Goal: Book appointment/travel/reservation

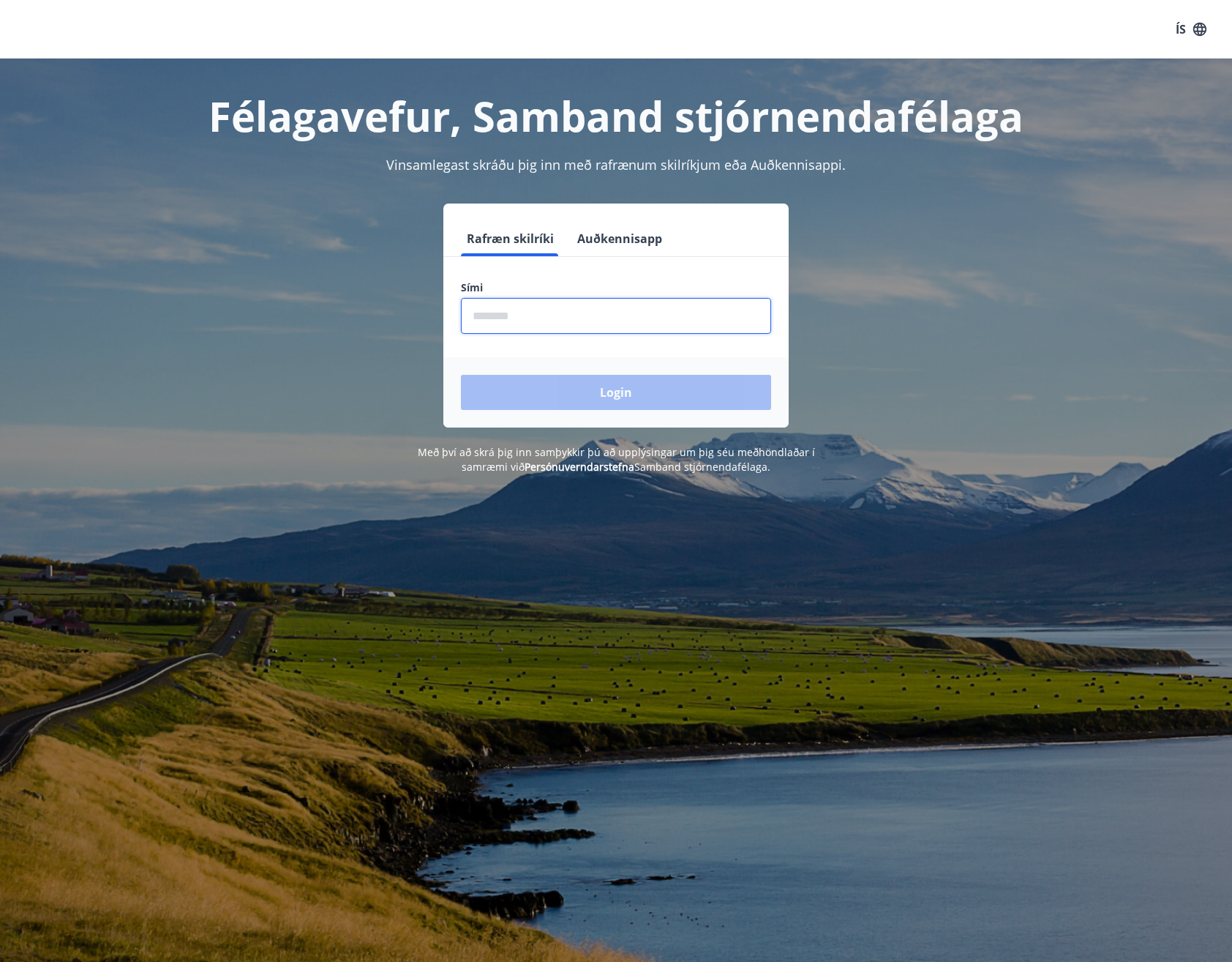
click at [573, 317] on input "phone" at bounding box center [616, 315] width 310 height 35
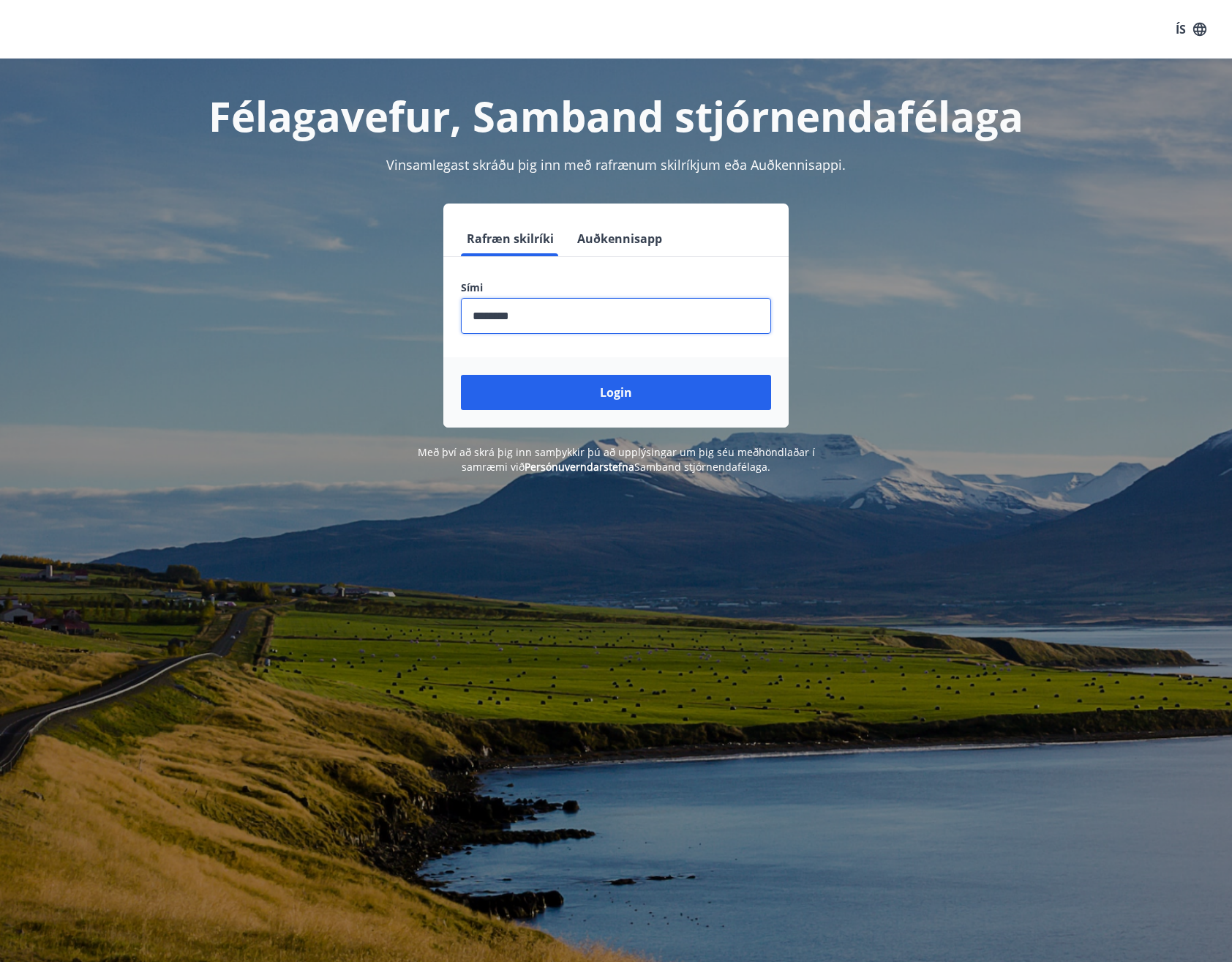
type input "********"
click at [461, 374] on button "Login" at bounding box center [616, 392] width 310 height 35
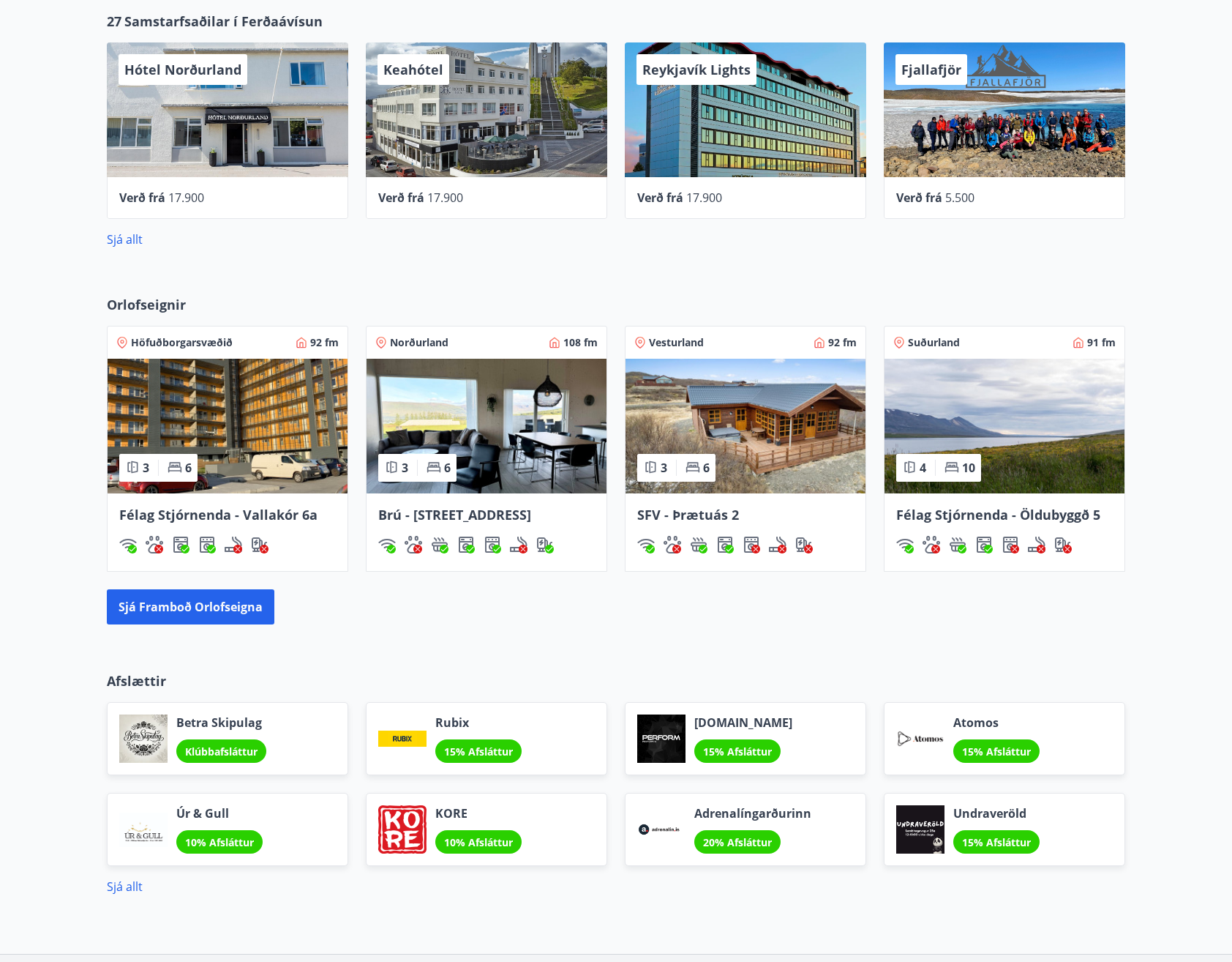
scroll to position [732, 0]
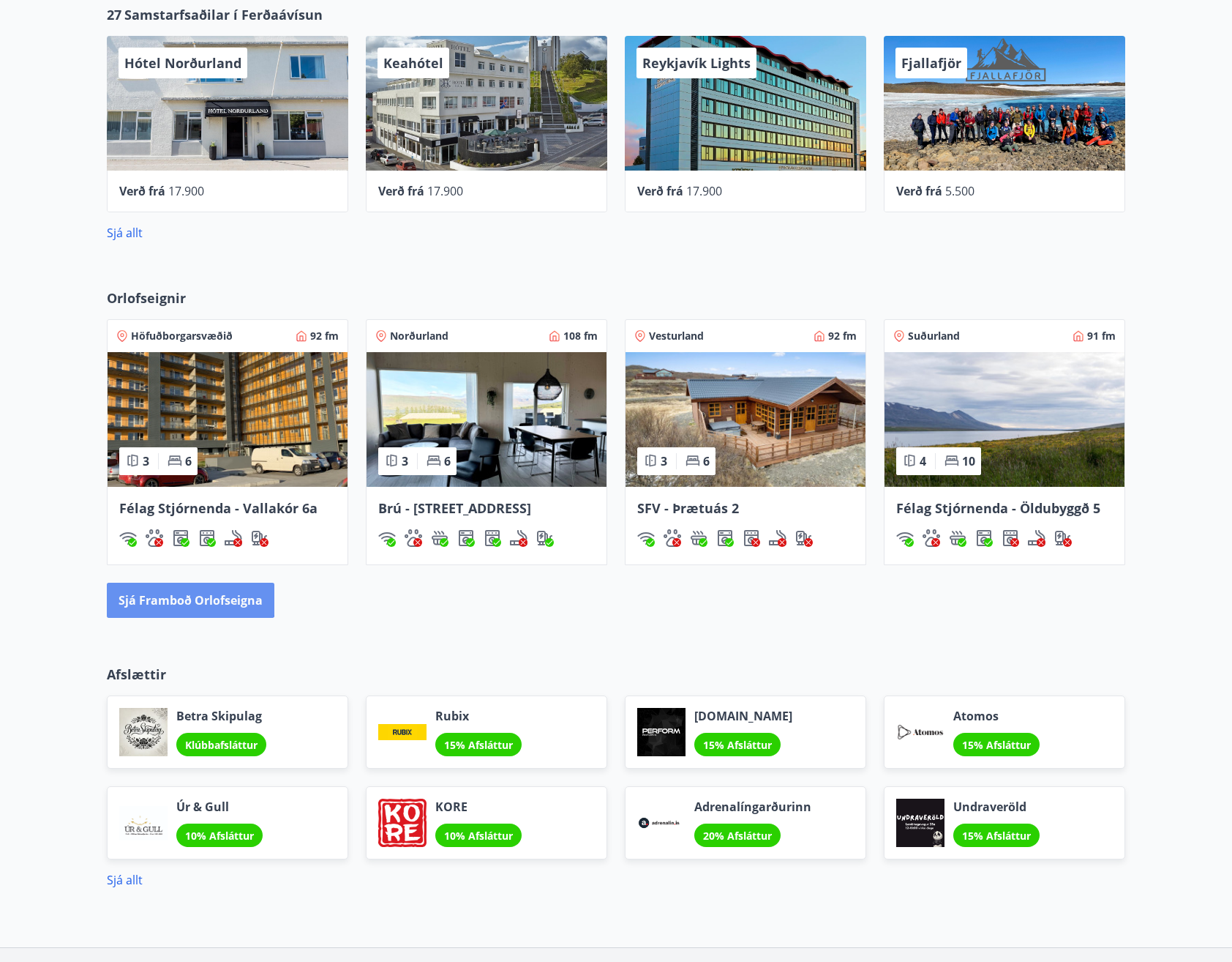
click at [183, 597] on button "Sjá framboð orlofseigna" at bounding box center [190, 600] width 168 height 35
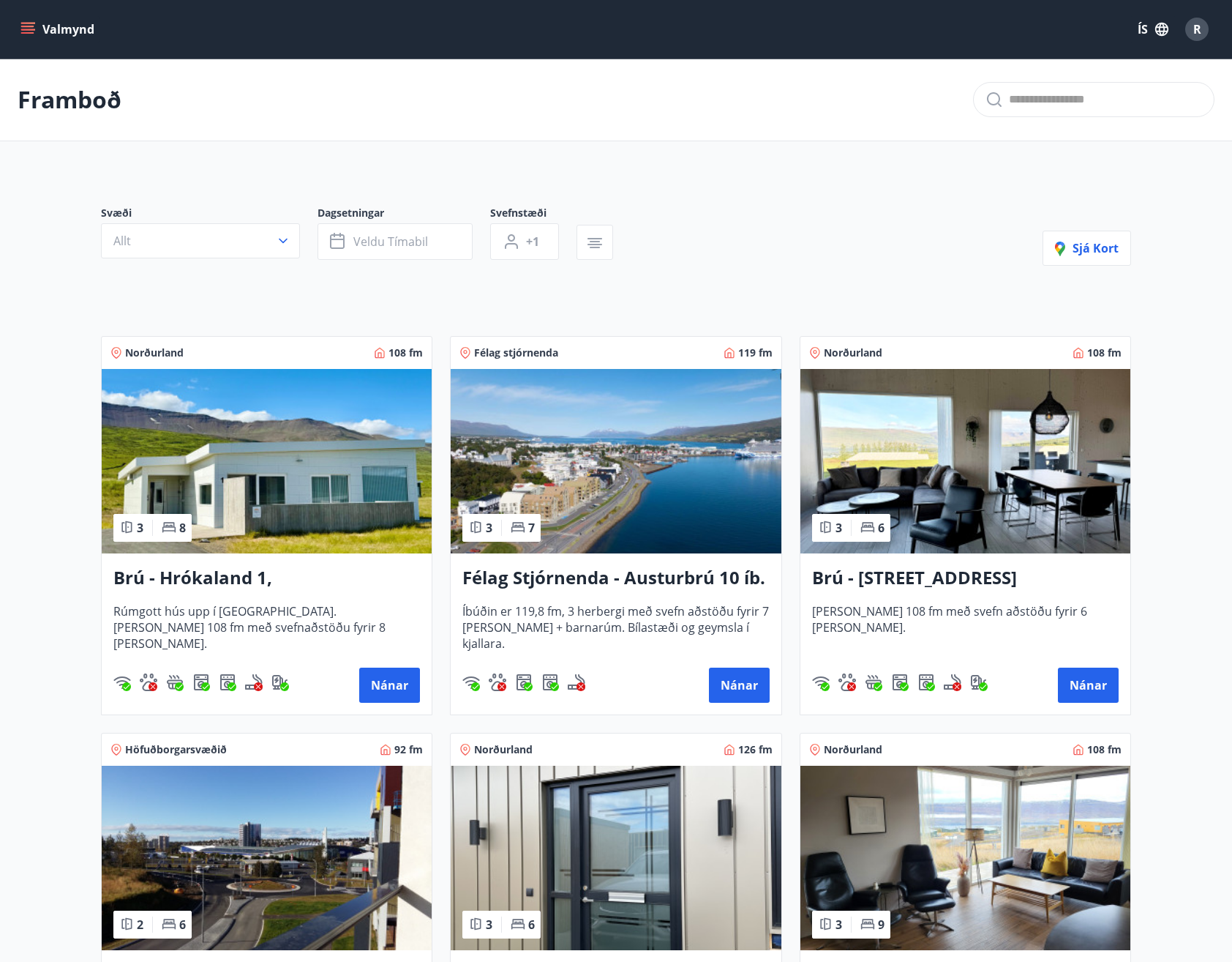
click at [276, 232] on button "Allt" at bounding box center [201, 240] width 199 height 35
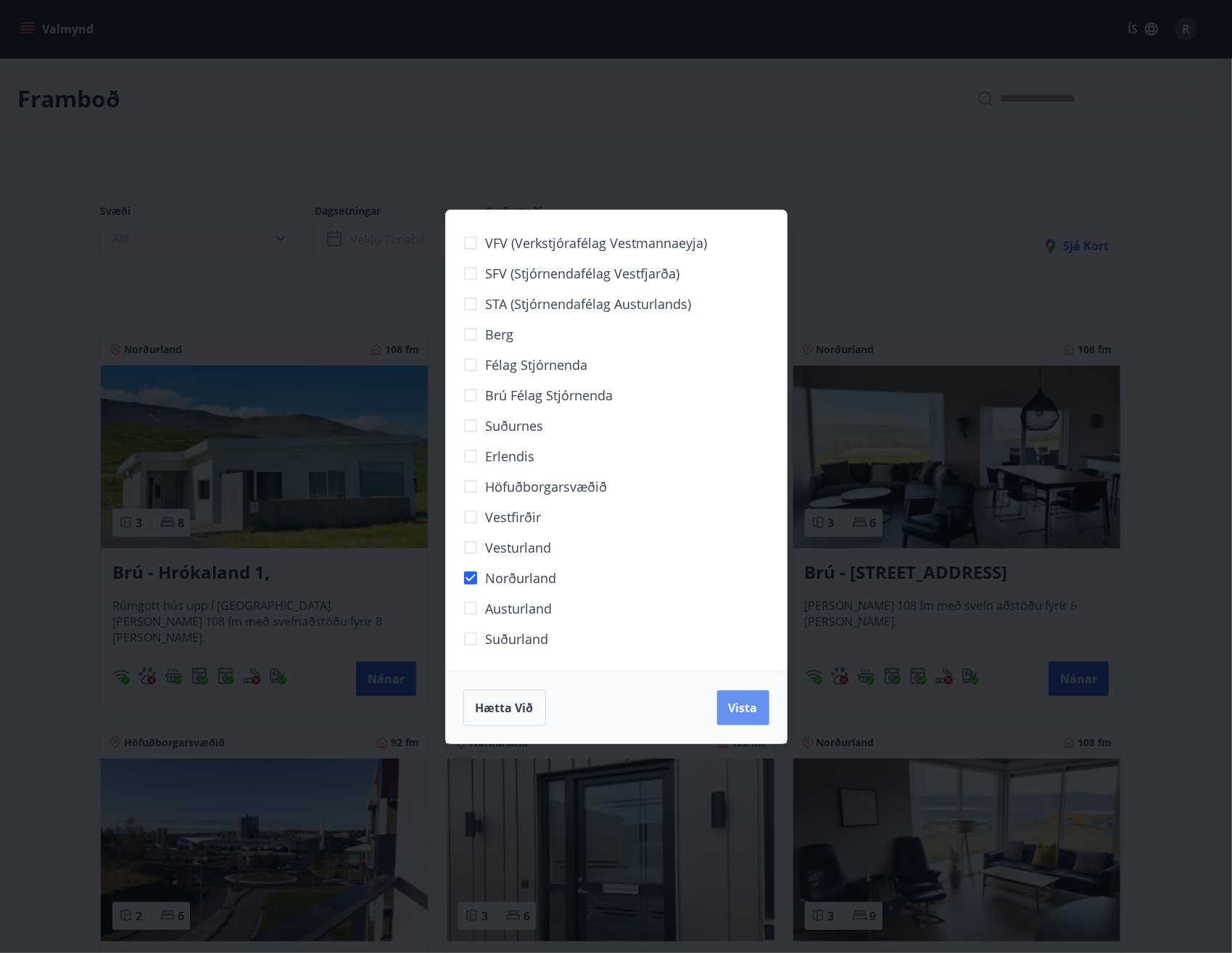
click at [743, 712] on span "Vista" at bounding box center [743, 707] width 29 height 16
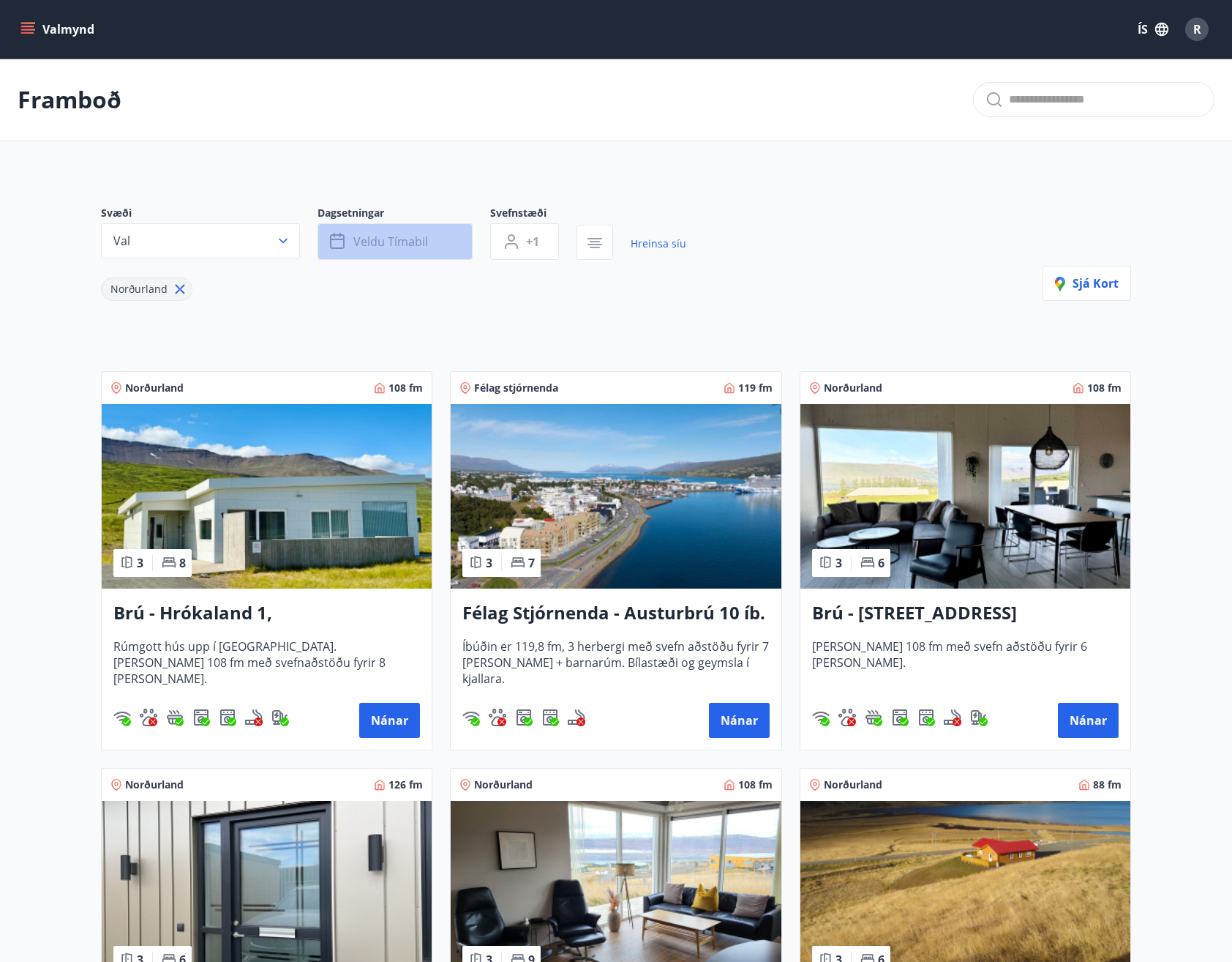
click at [438, 247] on button "Veldu tímabil" at bounding box center [395, 241] width 155 height 36
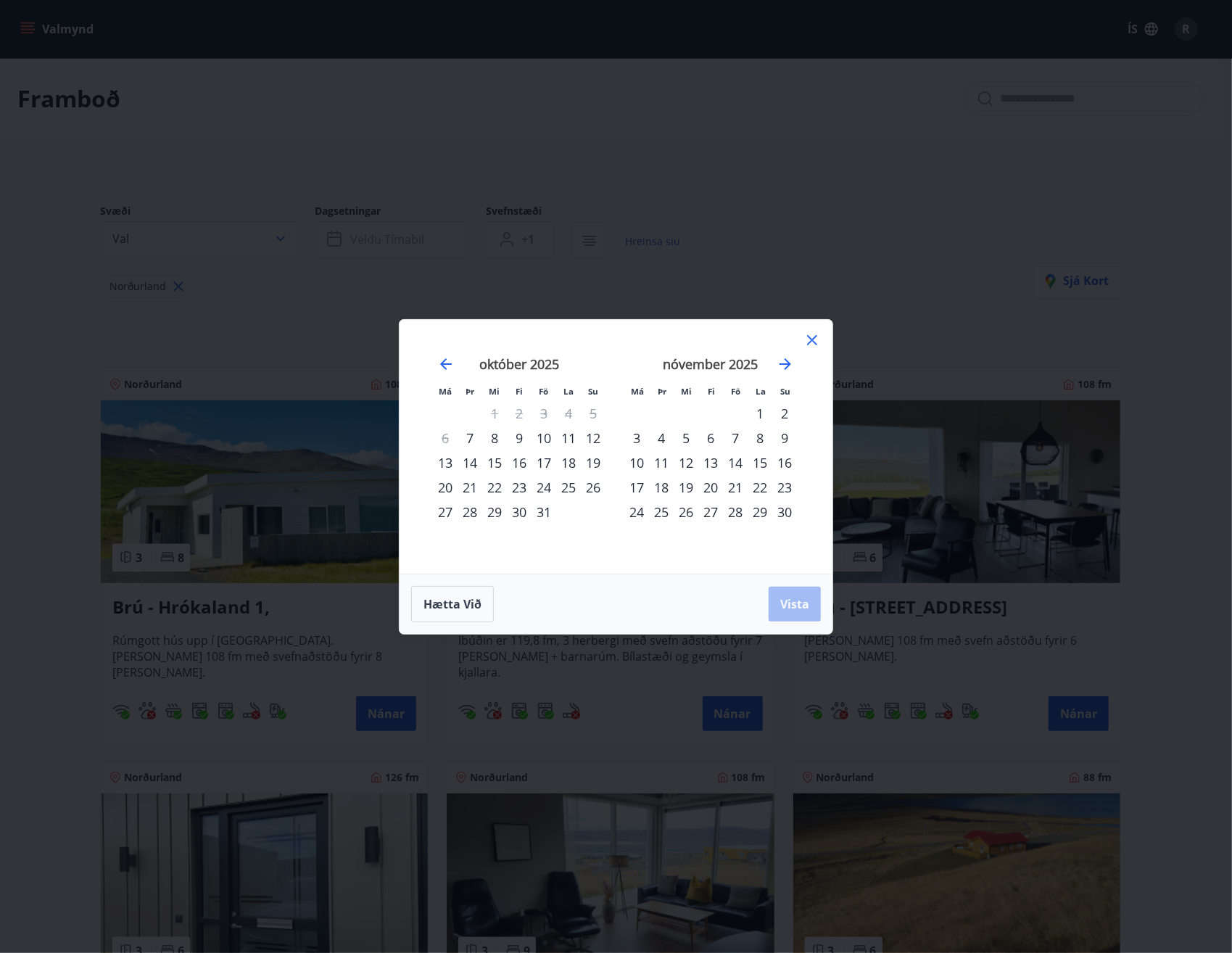
click at [775, 358] on div "nóvember 2025" at bounding box center [710, 369] width 173 height 64
click at [781, 359] on icon "Move forward to switch to the next month." at bounding box center [785, 364] width 17 height 17
click at [637, 509] on div "29" at bounding box center [636, 512] width 25 height 25
click at [782, 360] on icon "Move forward to switch to the next month." at bounding box center [785, 364] width 17 height 17
click at [763, 412] on div "3" at bounding box center [760, 413] width 25 height 25
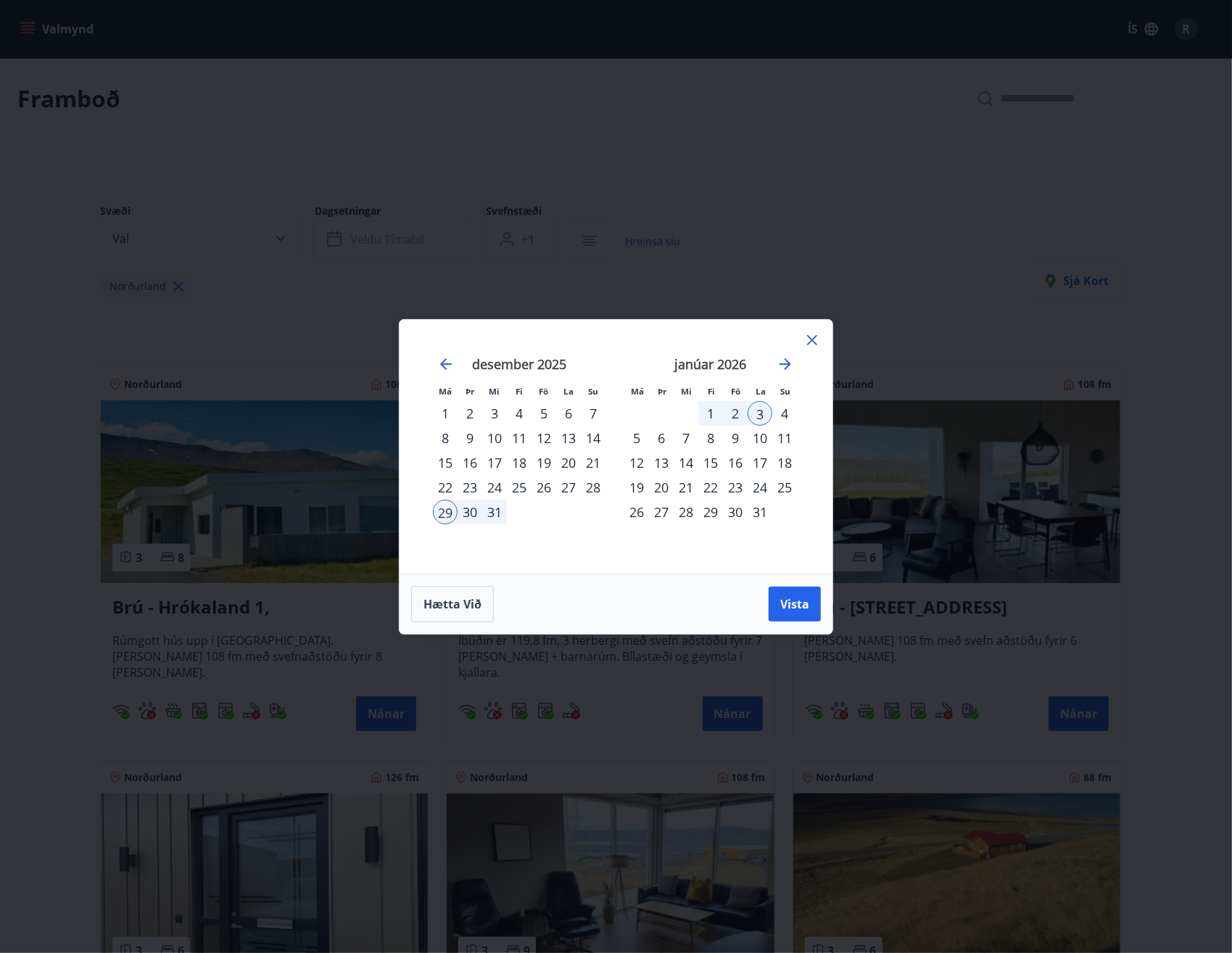
click at [793, 599] on span "Vista" at bounding box center [795, 603] width 29 height 16
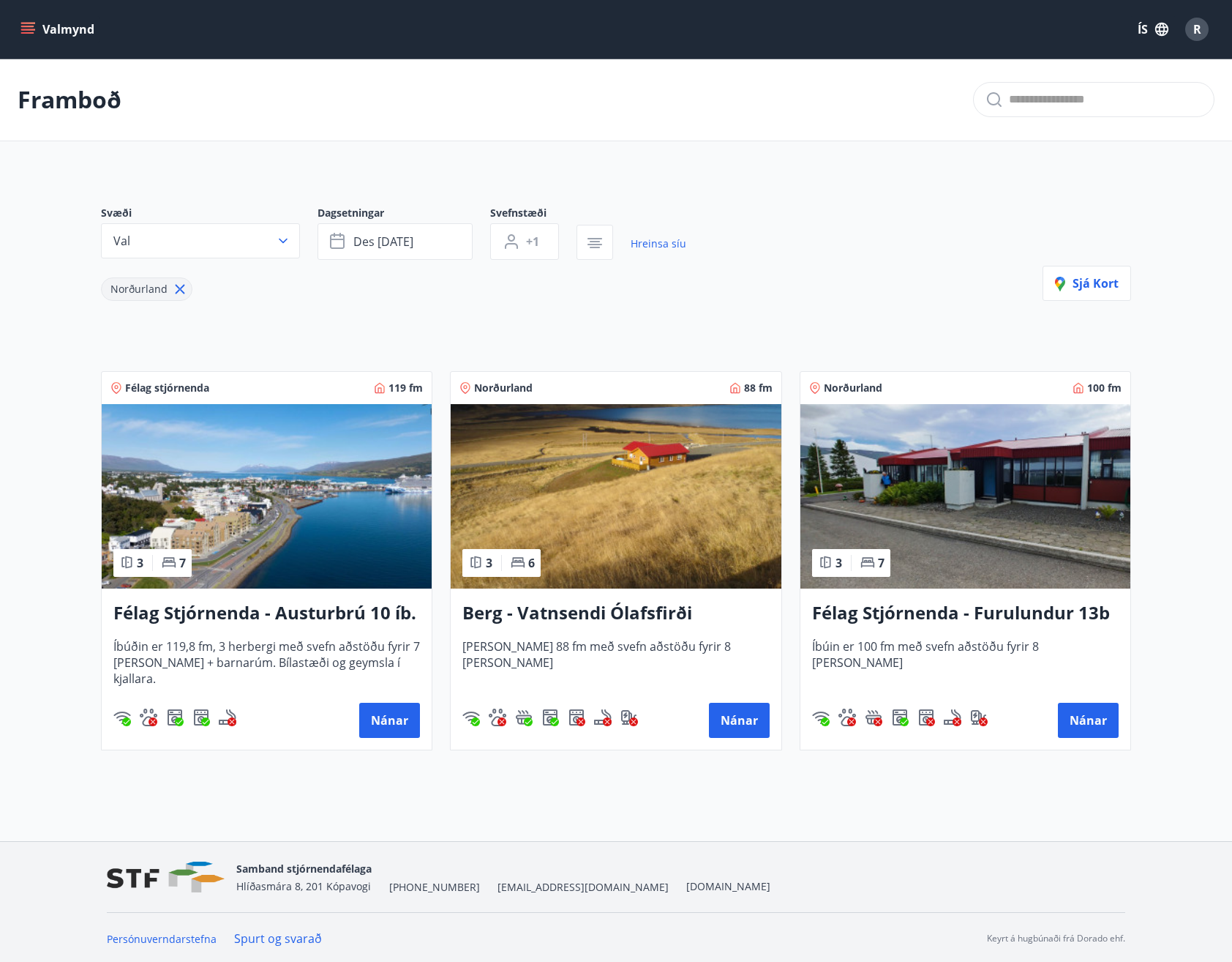
click at [264, 605] on h3 "Félag Stjórnenda - Austurbrú 10 íb. 201" at bounding box center [267, 614] width 306 height 27
click at [28, 27] on icon "menu" at bounding box center [28, 27] width 13 height 2
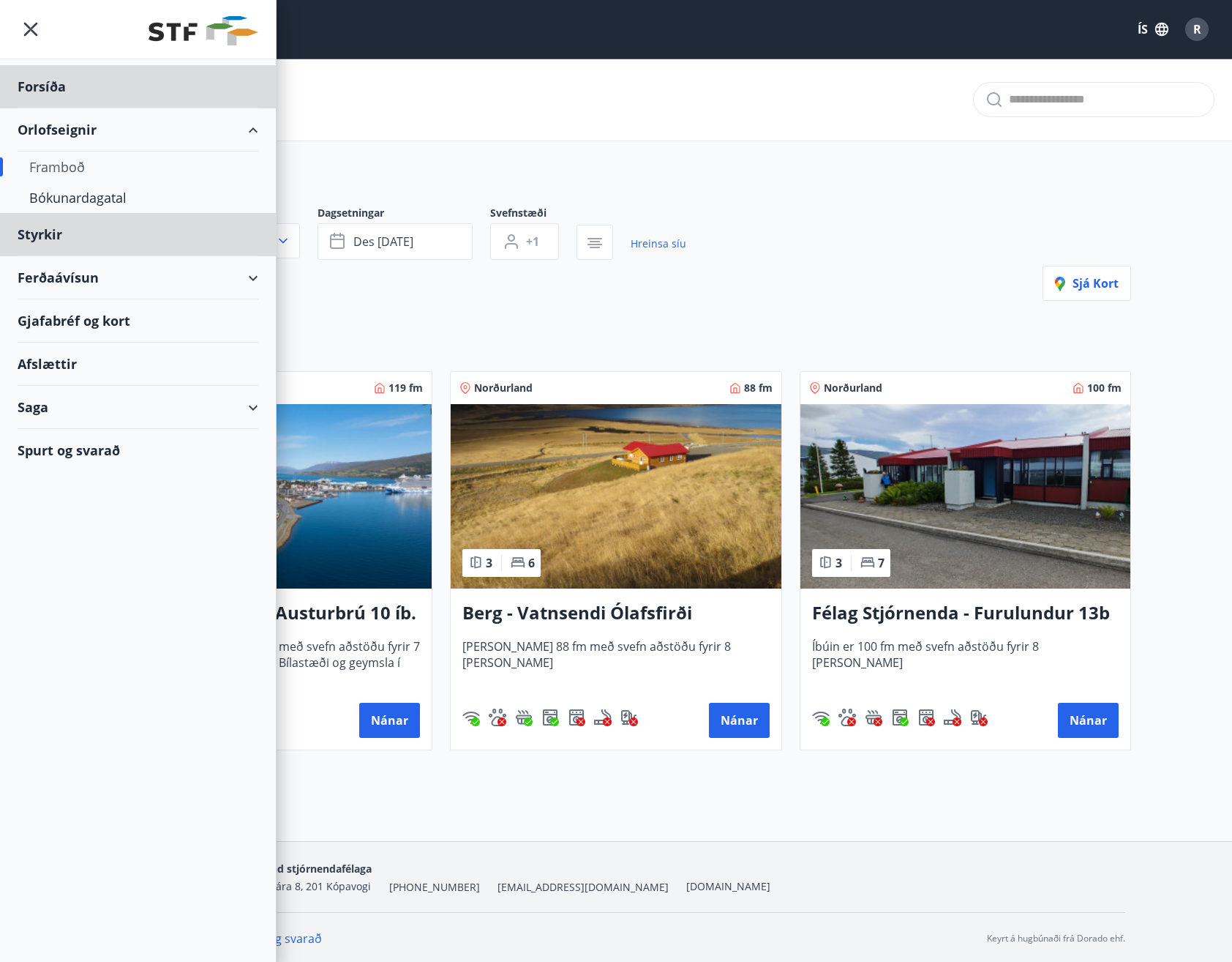
click at [51, 83] on div "Forsíða" at bounding box center [138, 86] width 241 height 43
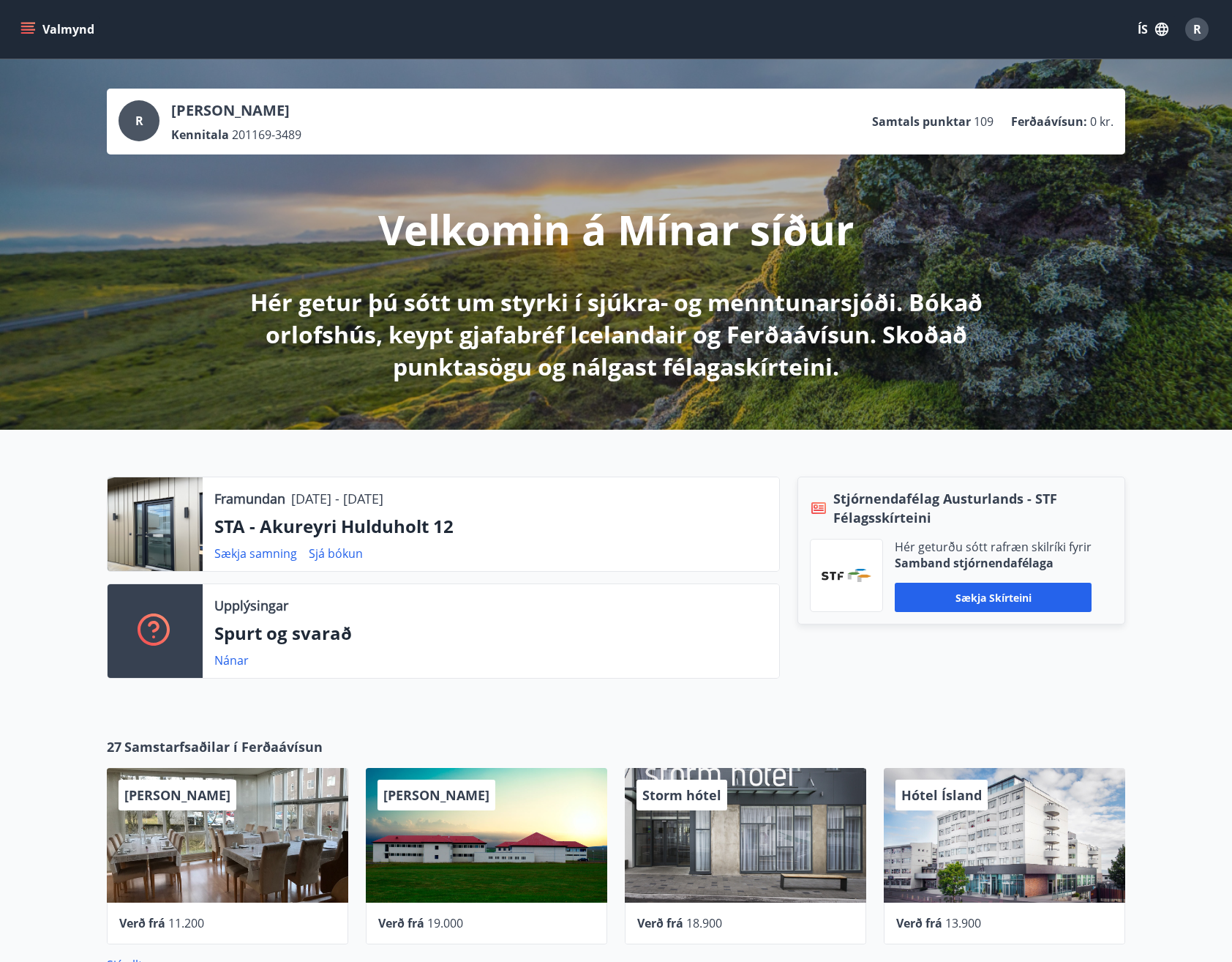
click at [256, 550] on link "Sækja samning" at bounding box center [256, 553] width 82 height 16
